Goal: Task Accomplishment & Management: Manage account settings

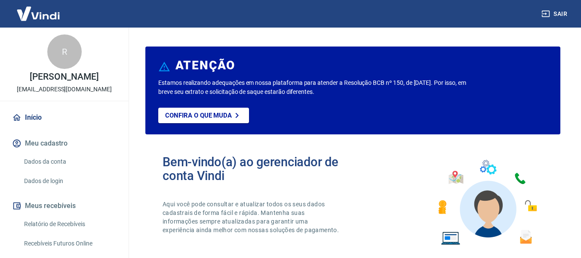
click at [37, 127] on link "Início" at bounding box center [64, 117] width 108 height 19
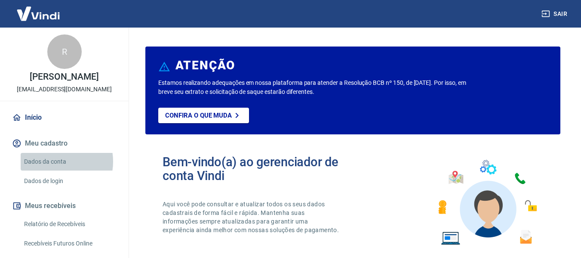
click at [53, 170] on link "Dados da conta" at bounding box center [70, 162] width 98 height 18
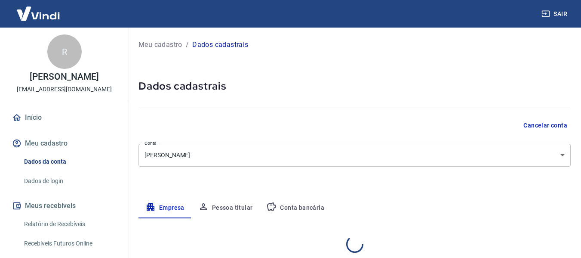
select select "MG"
click at [65, 48] on div "R" at bounding box center [64, 51] width 34 height 34
click at [41, 18] on img at bounding box center [38, 13] width 56 height 26
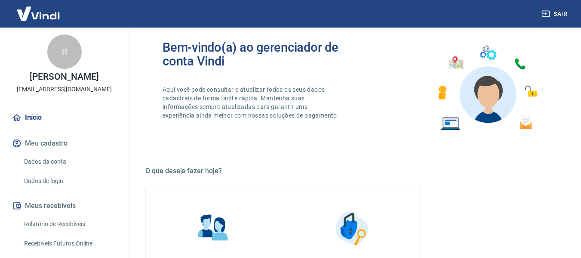
scroll to position [43, 0]
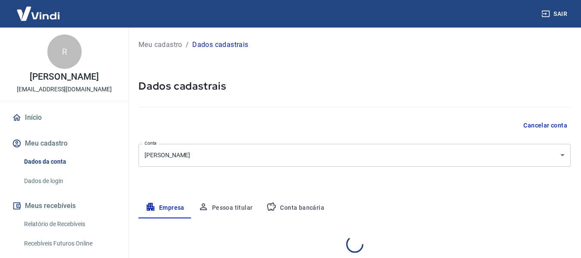
select select "MG"
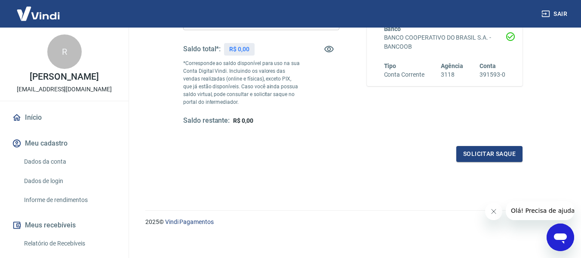
scroll to position [172, 0]
